Goal: Register for event/course

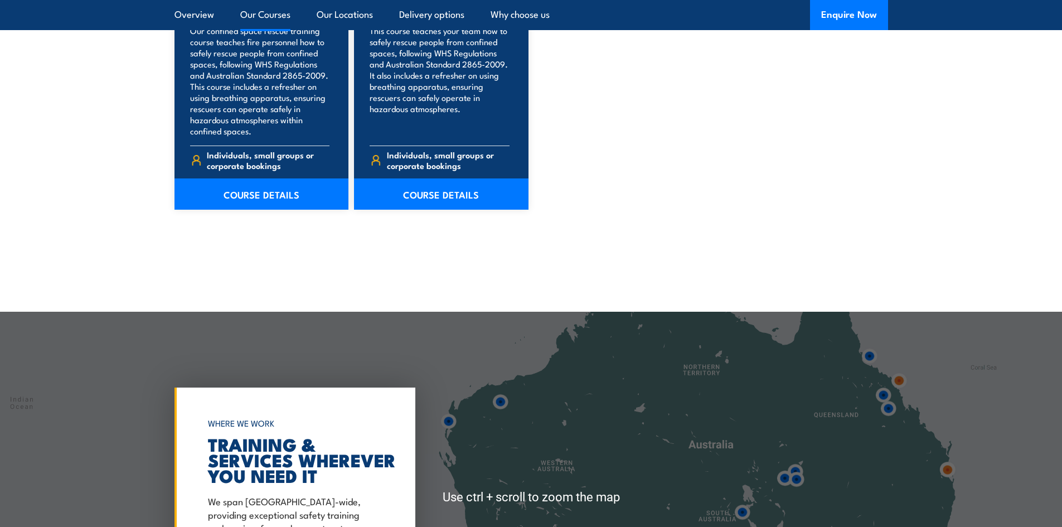
scroll to position [1505, 0]
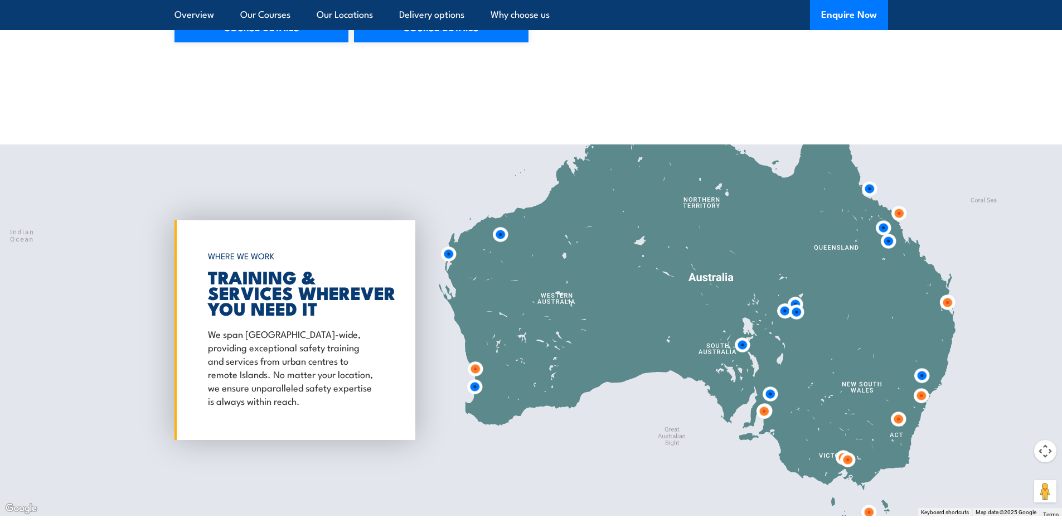
click at [744, 345] on img at bounding box center [742, 345] width 30 height 30
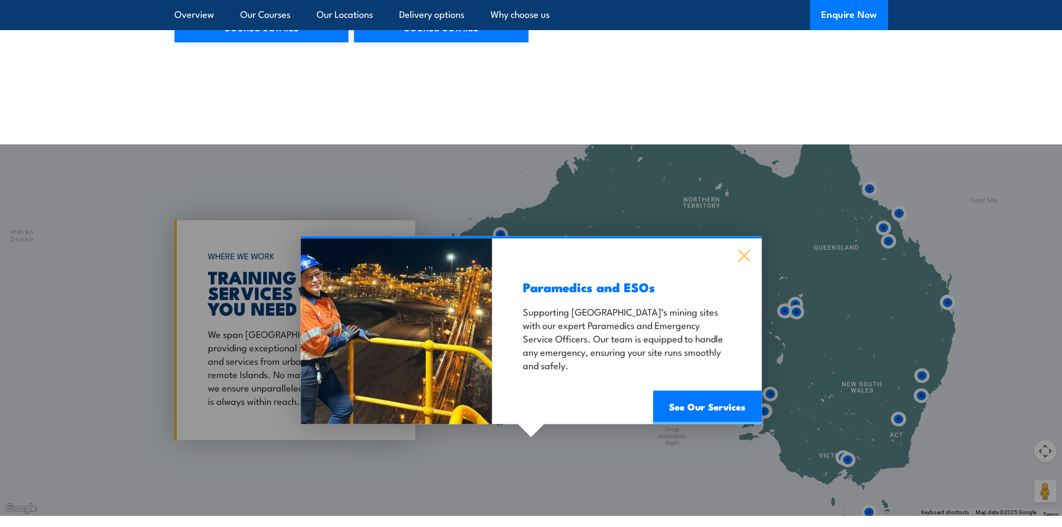
click at [749, 251] on icon at bounding box center [744, 256] width 13 height 12
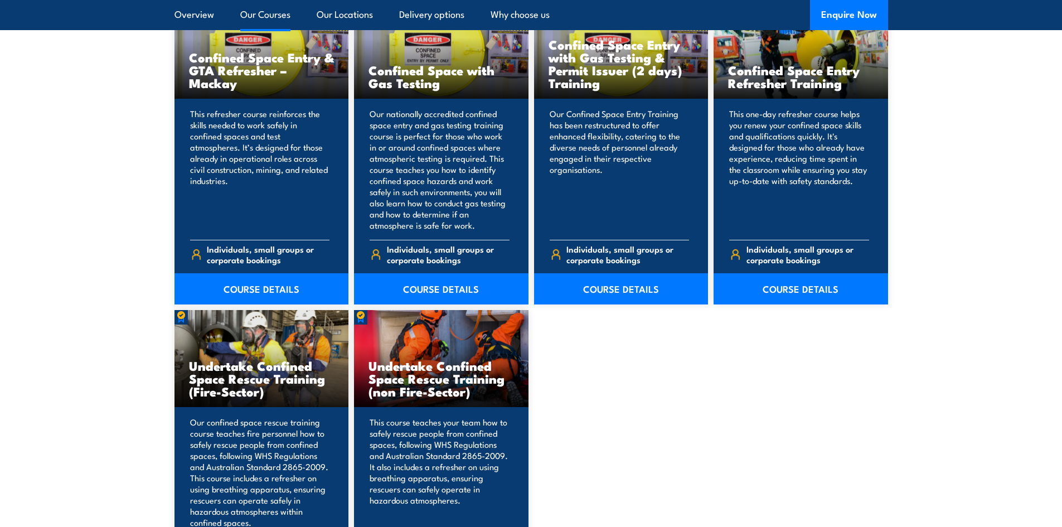
scroll to position [948, 0]
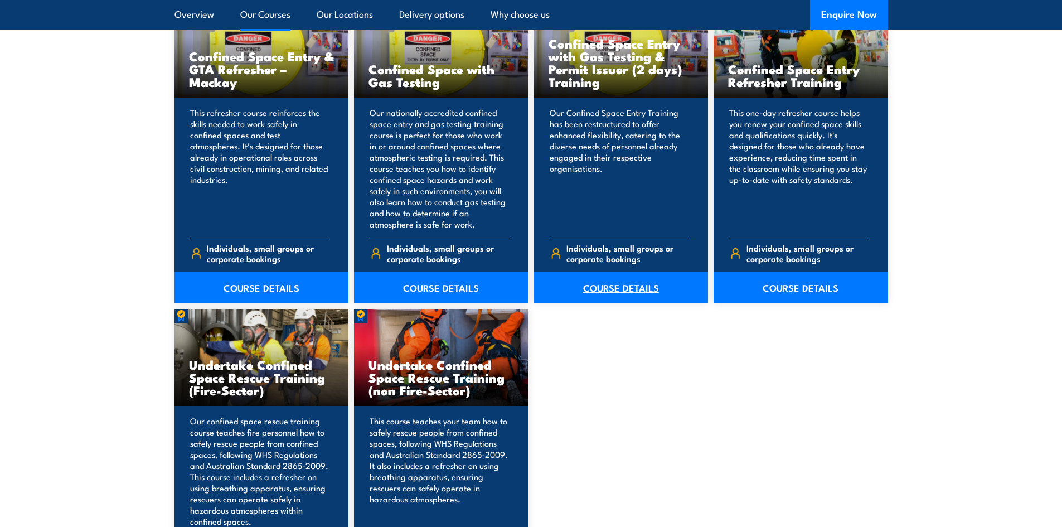
click at [620, 283] on link "COURSE DETAILS" at bounding box center [621, 287] width 174 height 31
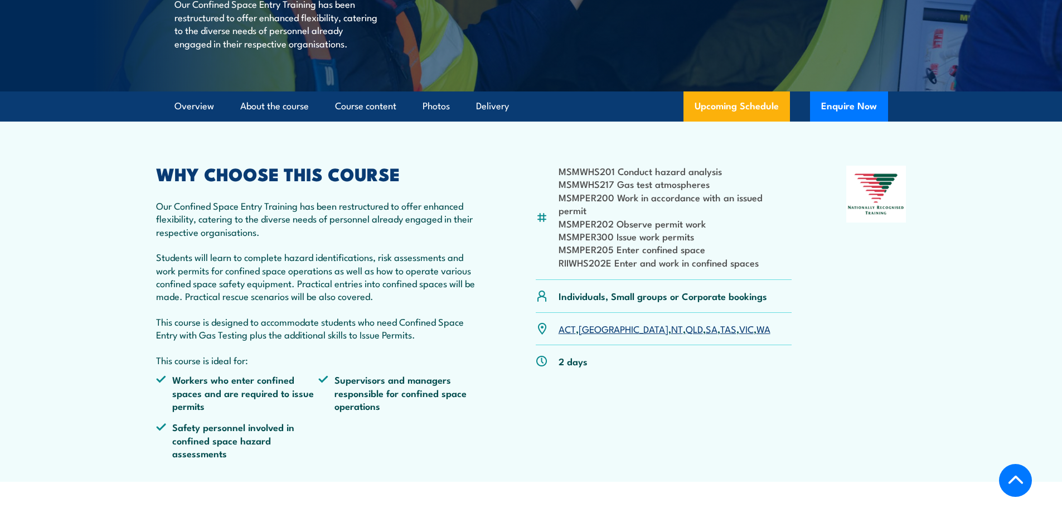
scroll to position [279, 0]
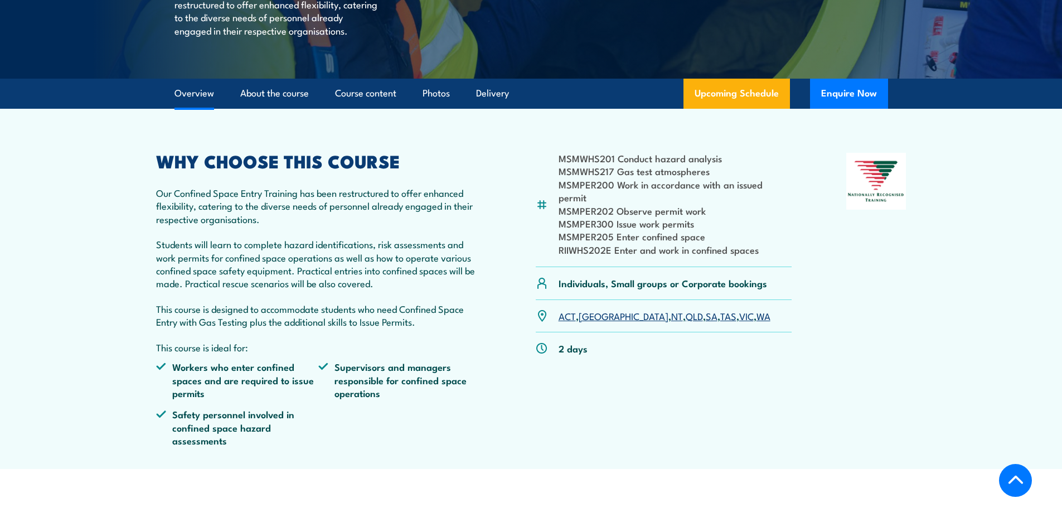
click at [706, 313] on link "SA" at bounding box center [712, 315] width 12 height 13
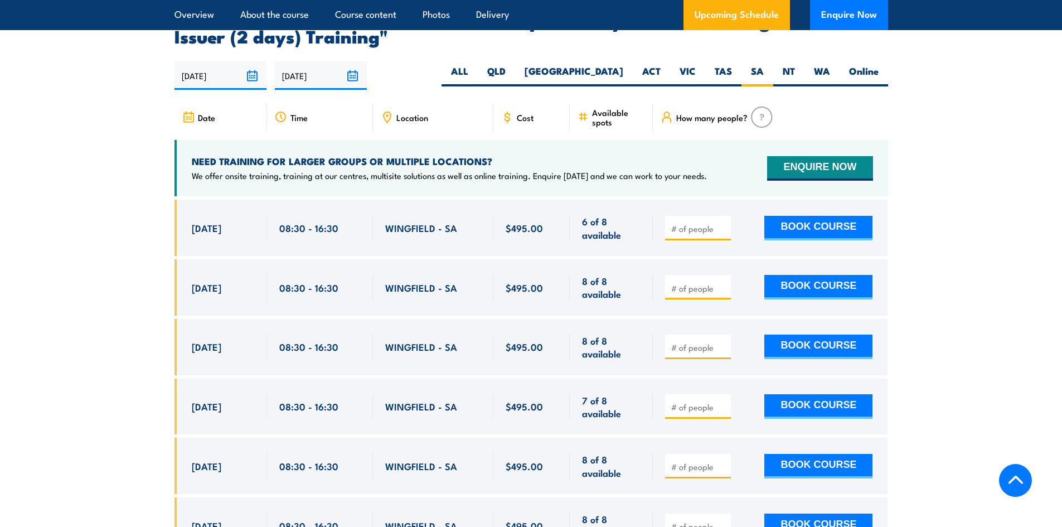
scroll to position [2051, 0]
